Goal: Transaction & Acquisition: Purchase product/service

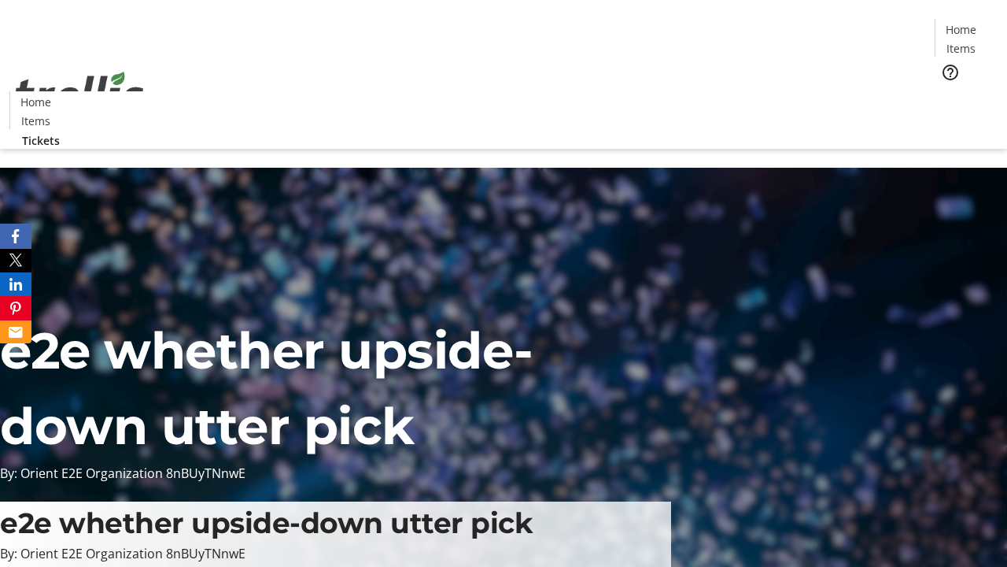
click at [947, 91] on span "Tickets" at bounding box center [966, 99] width 38 height 17
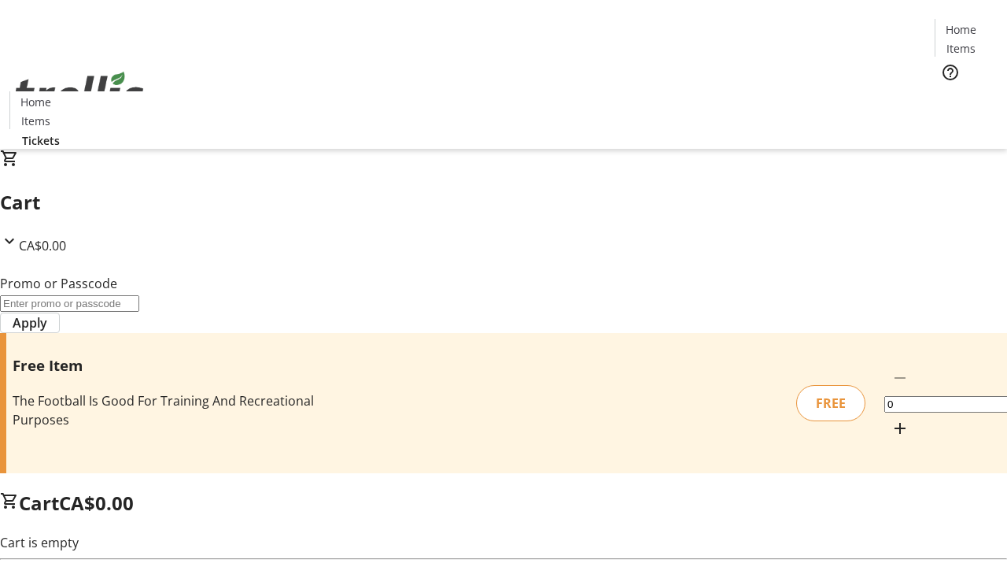
click at [891, 419] on mat-icon "Increment by one" at bounding box center [900, 428] width 19 height 19
type input "1"
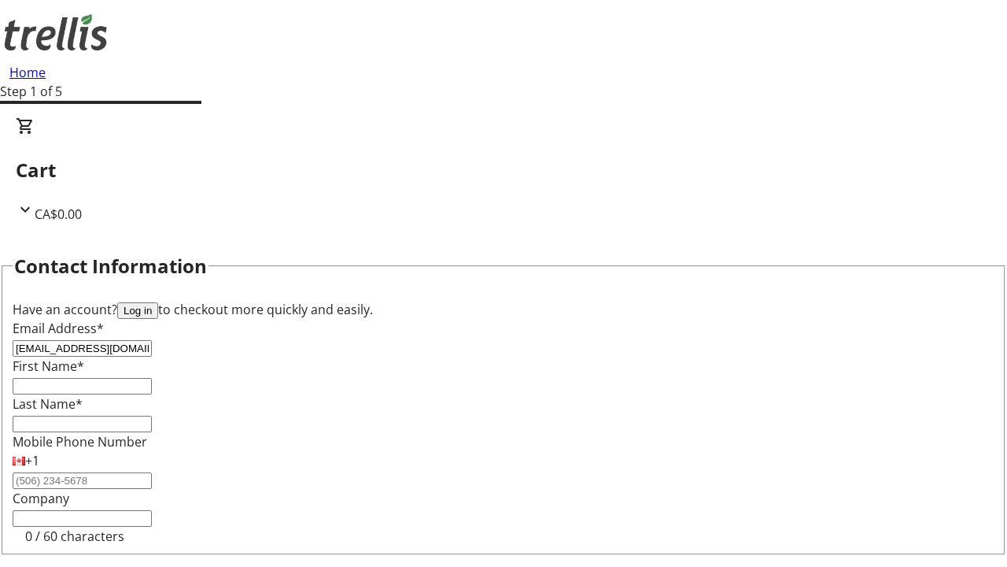
type input "[EMAIL_ADDRESS][DOMAIN_NAME]"
type input "Lysanne"
type input "Conn"
